Goal: Find specific page/section: Find specific page/section

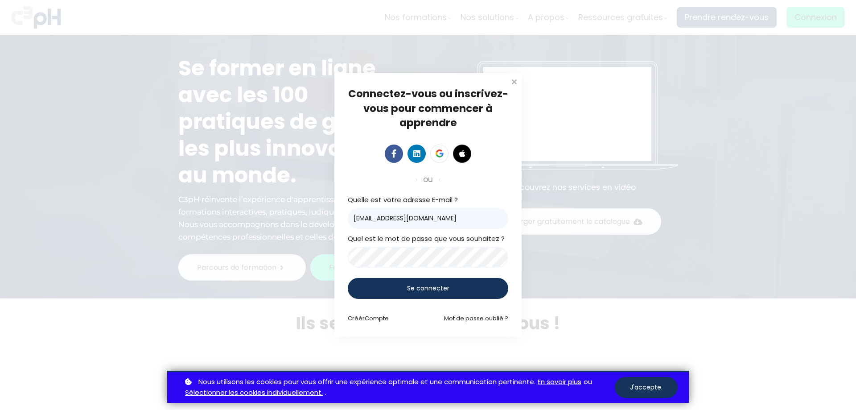
click at [427, 291] on span "Se connecter" at bounding box center [428, 287] width 42 height 9
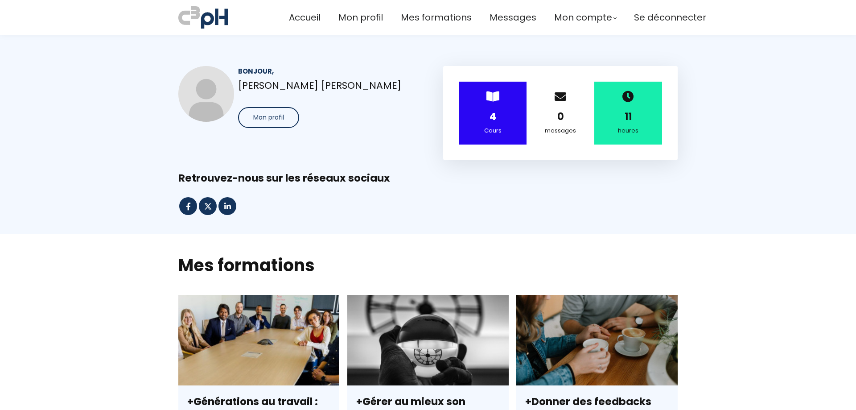
click at [486, 116] on div "4" at bounding box center [492, 117] width 45 height 16
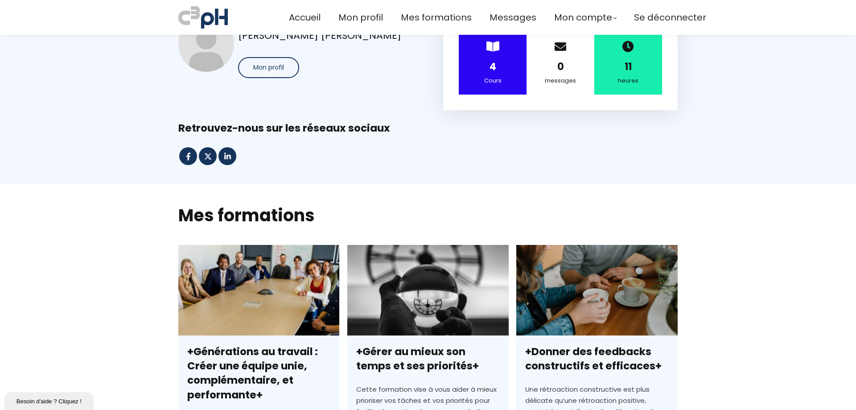
scroll to position [45, 0]
